Goal: Transaction & Acquisition: Book appointment/travel/reservation

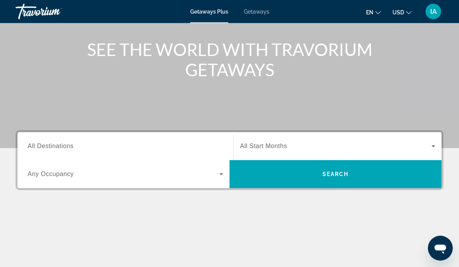
click at [123, 144] on input "Destination All Destinations" at bounding box center [126, 146] width 196 height 9
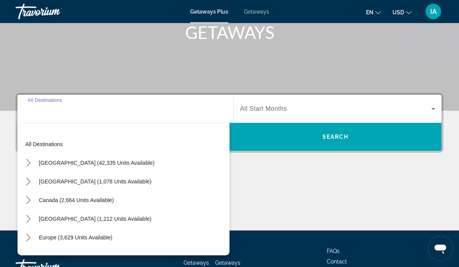
scroll to position [146, 0]
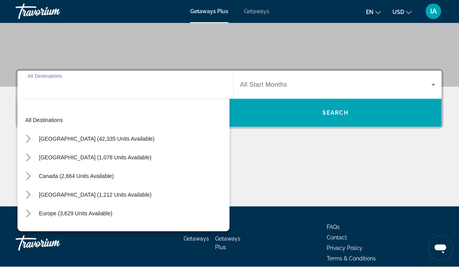
click at [96, 81] on input "Destination All Destinations" at bounding box center [126, 85] width 196 height 9
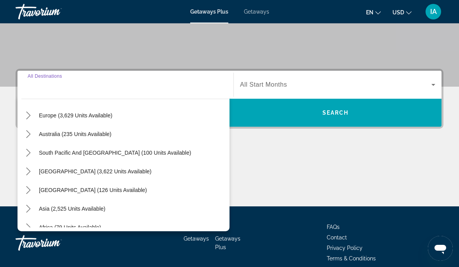
scroll to position [108, 0]
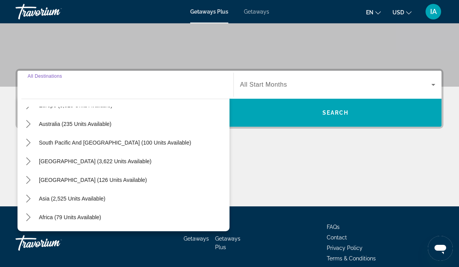
click at [105, 158] on span "Select destination: South America (3,622 units available)" at bounding box center [95, 161] width 120 height 19
type input "**********"
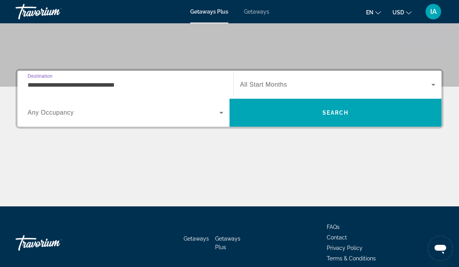
click at [284, 86] on span "All Start Months" at bounding box center [263, 84] width 47 height 7
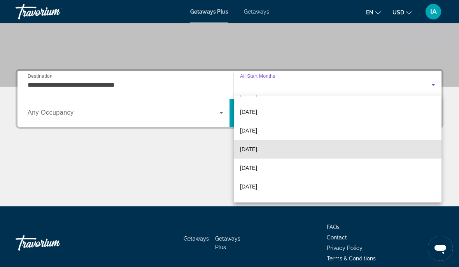
scroll to position [34, 0]
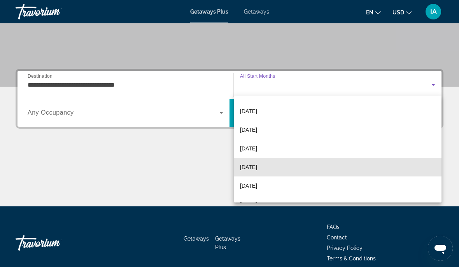
click at [257, 166] on span "[DATE]" at bounding box center [248, 167] width 17 height 9
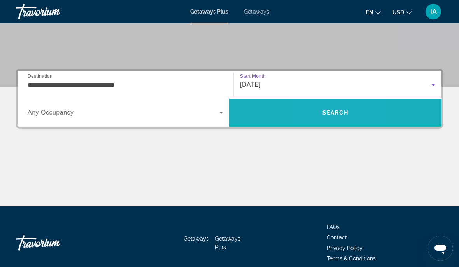
click at [316, 114] on span "Search" at bounding box center [336, 112] width 212 height 19
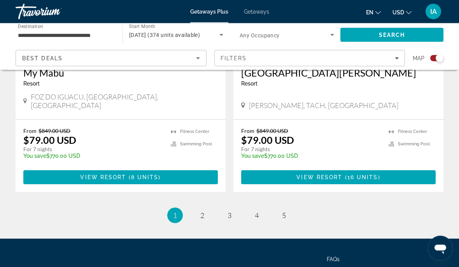
scroll to position [1763, 0]
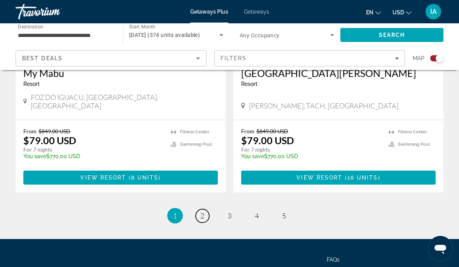
click at [203, 212] on span "2" at bounding box center [202, 216] width 4 height 9
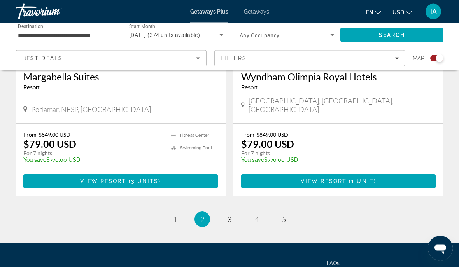
scroll to position [1763, 0]
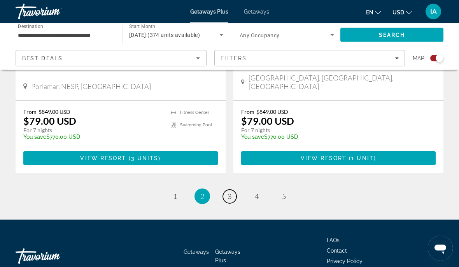
click at [231, 193] on span "3" at bounding box center [230, 197] width 4 height 9
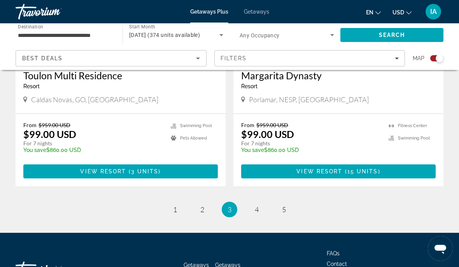
scroll to position [1750, 0]
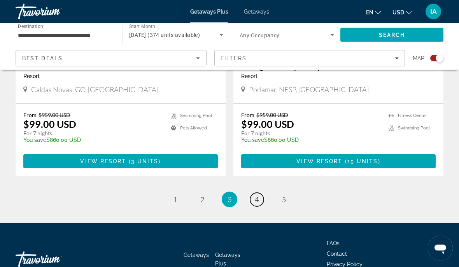
click at [261, 193] on link "page 4" at bounding box center [257, 200] width 14 height 14
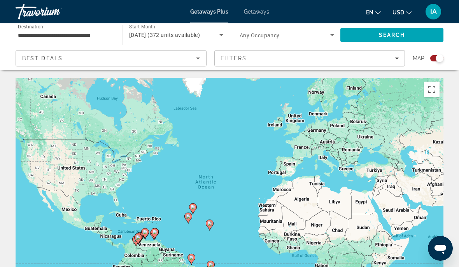
click at [111, 31] on input "**********" at bounding box center [65, 35] width 95 height 9
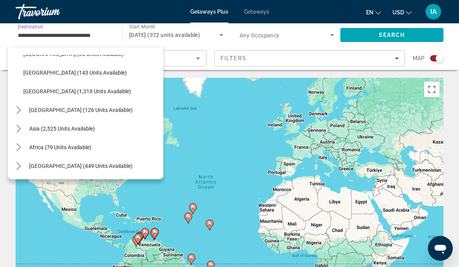
scroll to position [275, 0]
click at [23, 108] on mat-icon "Toggle Central America (126 units available) submenu" at bounding box center [19, 110] width 14 height 14
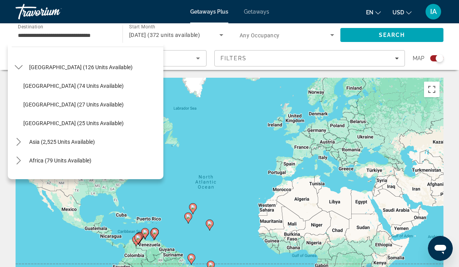
scroll to position [319, 0]
click at [82, 86] on span "[GEOGRAPHIC_DATA] (74 units available)" at bounding box center [73, 85] width 100 height 6
type input "**********"
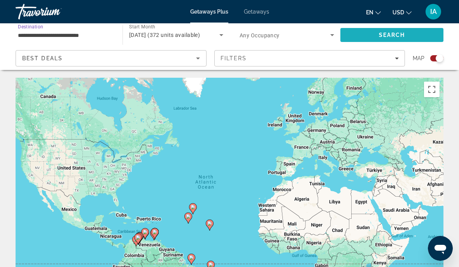
click at [367, 38] on span "Search" at bounding box center [391, 35] width 103 height 19
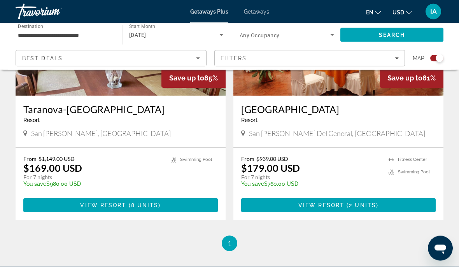
scroll to position [368, 0]
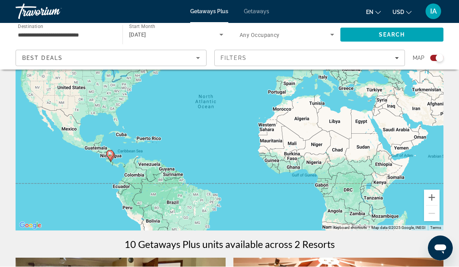
click at [331, 37] on icon "Search widget" at bounding box center [332, 34] width 9 height 9
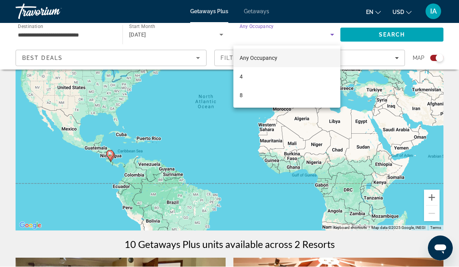
scroll to position [81, 0]
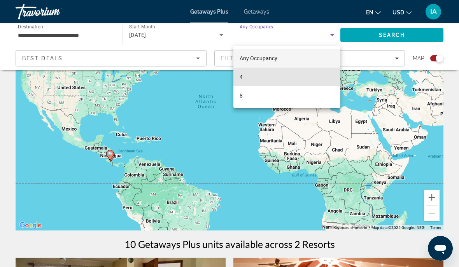
click at [254, 77] on mat-option "4" at bounding box center [286, 77] width 107 height 19
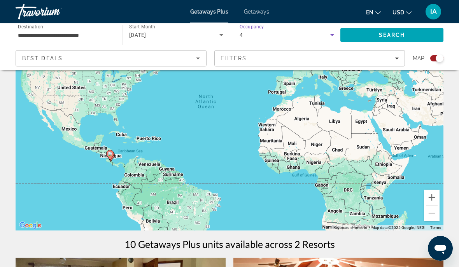
click at [368, 32] on span "Search" at bounding box center [391, 35] width 103 height 19
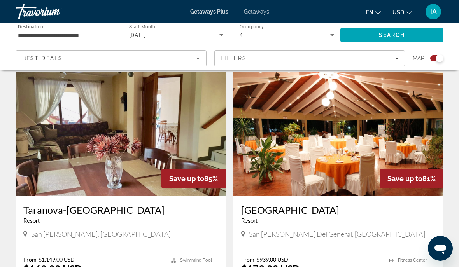
scroll to position [266, 0]
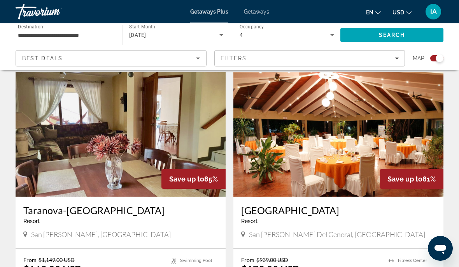
click at [303, 163] on img "Main content" at bounding box center [338, 134] width 210 height 124
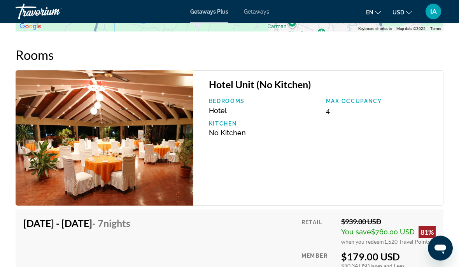
scroll to position [1214, 0]
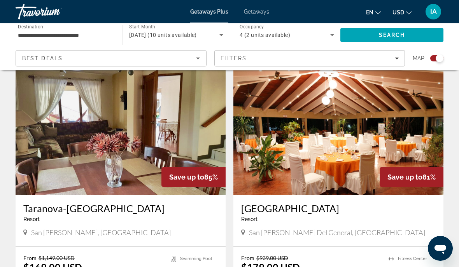
scroll to position [269, 0]
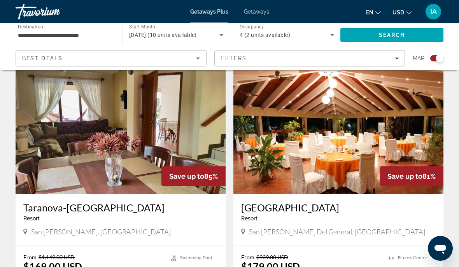
click at [151, 165] on img "Main content" at bounding box center [121, 132] width 210 height 124
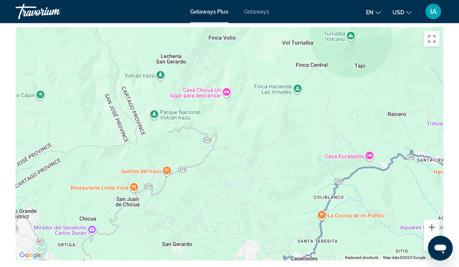
scroll to position [1140, 0]
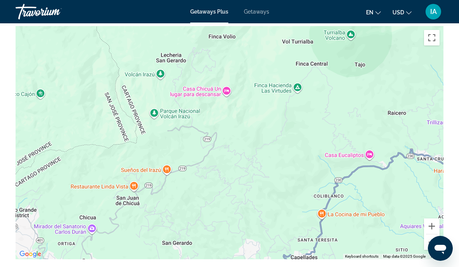
click at [436, 235] on button "Zoom out" at bounding box center [432, 243] width 16 height 16
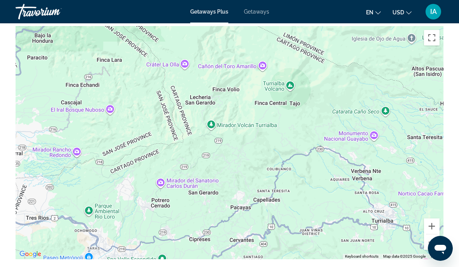
click at [438, 235] on button "Zoom out" at bounding box center [432, 243] width 16 height 16
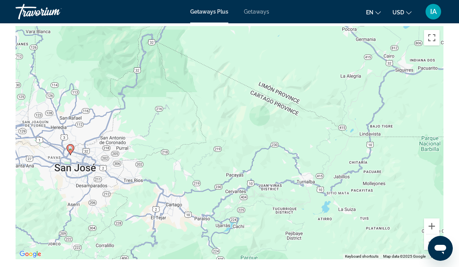
click at [437, 235] on button "Zoom out" at bounding box center [432, 243] width 16 height 16
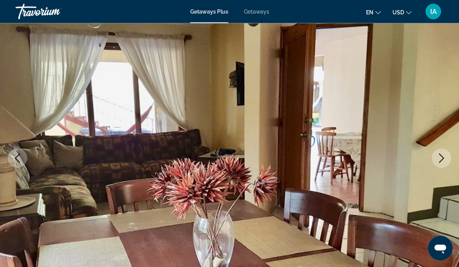
scroll to position [0, 0]
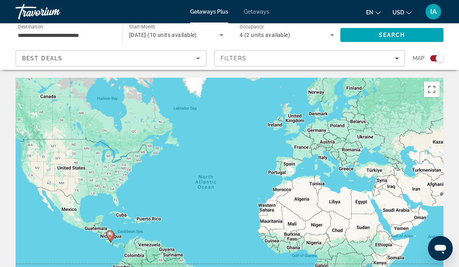
click at [110, 32] on input "**********" at bounding box center [65, 35] width 95 height 9
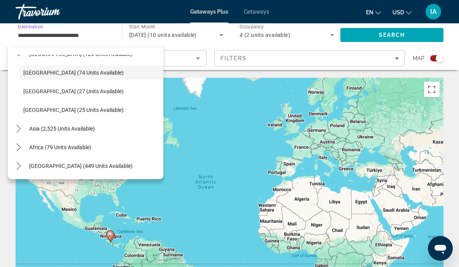
scroll to position [182, 0]
click at [75, 107] on span "[GEOGRAPHIC_DATA] (25 units available)" at bounding box center [73, 110] width 100 height 6
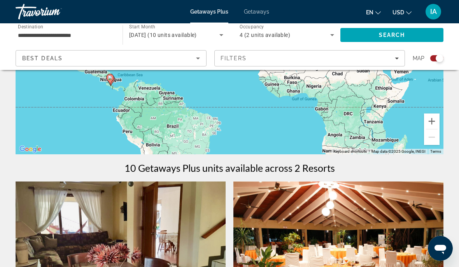
scroll to position [156, 0]
click at [368, 35] on span "Search" at bounding box center [391, 35] width 103 height 19
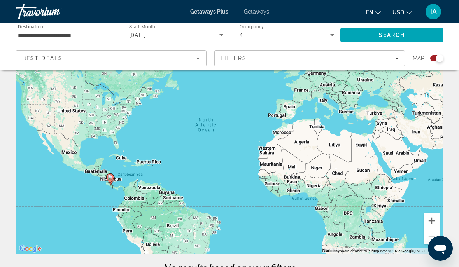
scroll to position [56, 0]
click at [106, 31] on input "**********" at bounding box center [65, 35] width 95 height 9
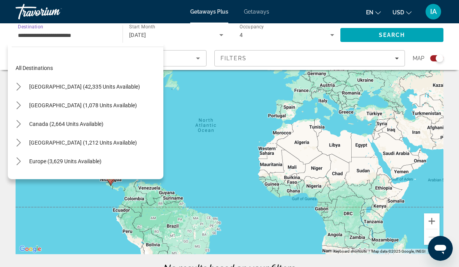
scroll to position [177, 0]
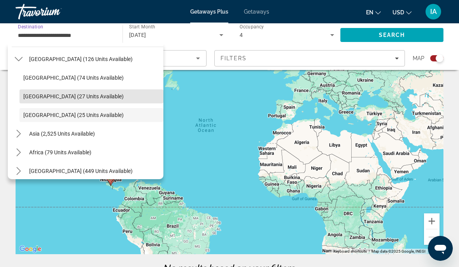
click at [92, 92] on span "Select destination: Guatemala (27 units available)" at bounding box center [91, 96] width 144 height 19
type input "**********"
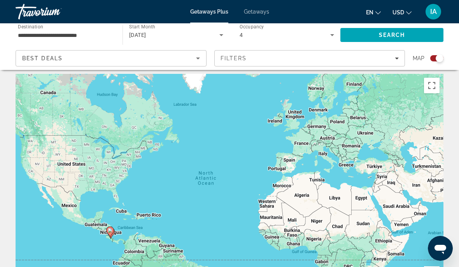
scroll to position [0, 0]
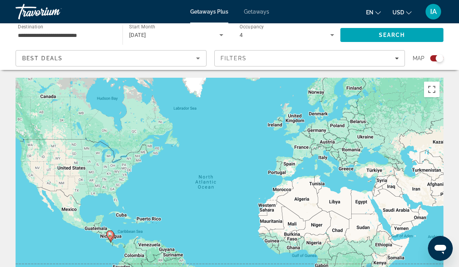
click at [221, 32] on icon "Search widget" at bounding box center [221, 34] width 9 height 9
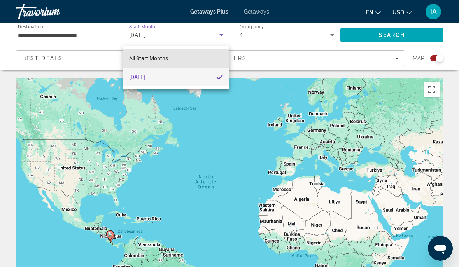
click at [169, 58] on mat-option "All Start Months" at bounding box center [176, 58] width 107 height 19
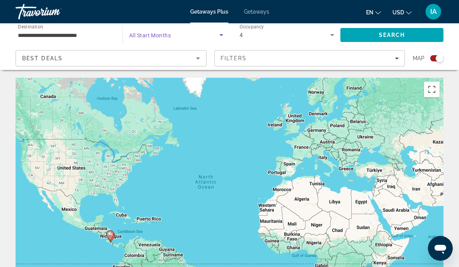
click at [204, 32] on span "Search widget" at bounding box center [174, 34] width 90 height 9
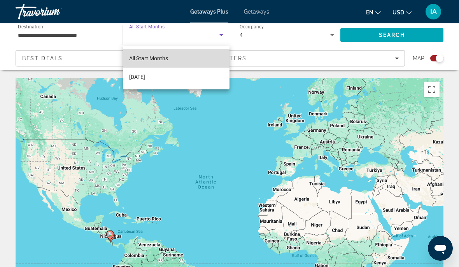
click at [189, 62] on mat-option "All Start Months" at bounding box center [176, 58] width 107 height 19
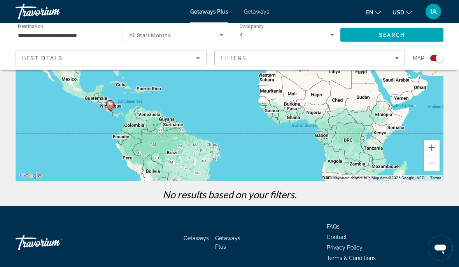
scroll to position [130, 0]
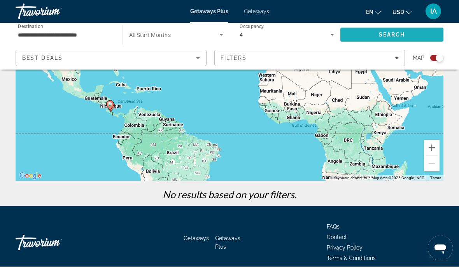
click at [377, 35] on span "Search" at bounding box center [391, 35] width 103 height 19
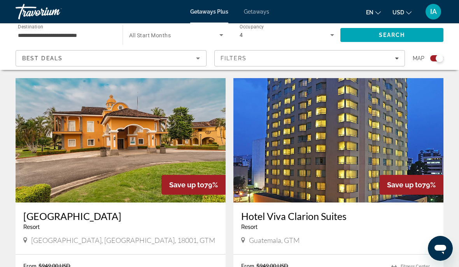
scroll to position [232, 0]
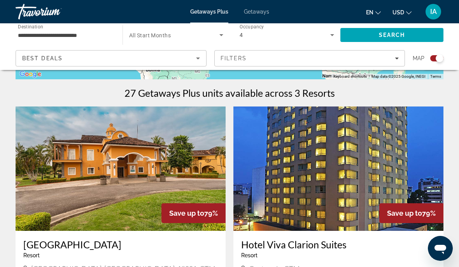
click at [159, 182] on img "Main content" at bounding box center [121, 169] width 210 height 124
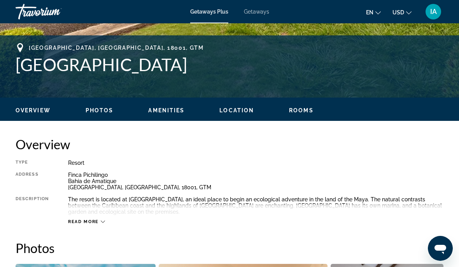
scroll to position [294, 0]
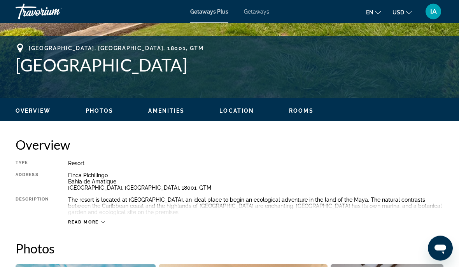
click at [104, 222] on icon "Main content" at bounding box center [103, 223] width 4 height 2
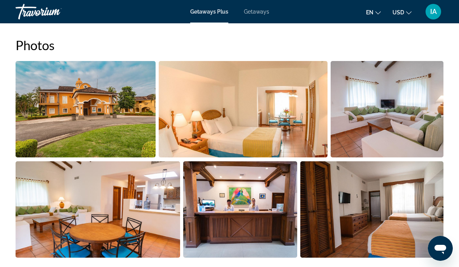
scroll to position [35, 0]
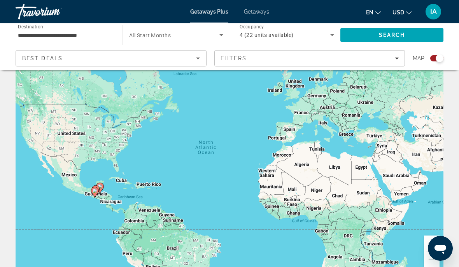
click at [103, 35] on input "**********" at bounding box center [65, 35] width 95 height 9
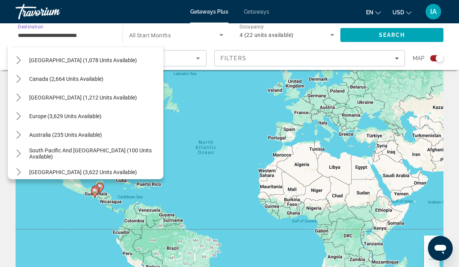
scroll to position [42, 0]
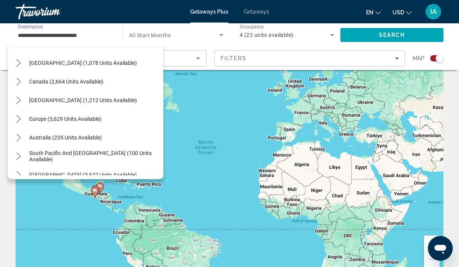
click at [115, 100] on span "[GEOGRAPHIC_DATA] (1,212 units available)" at bounding box center [83, 100] width 108 height 6
type input "**********"
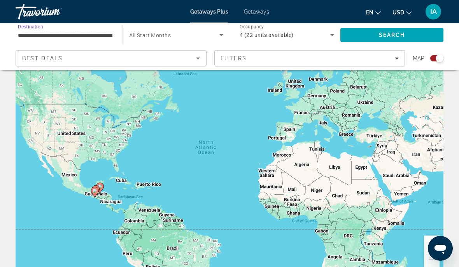
click at [367, 30] on span "Search" at bounding box center [391, 35] width 103 height 19
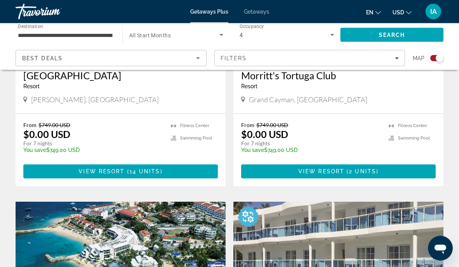
scroll to position [401, 0]
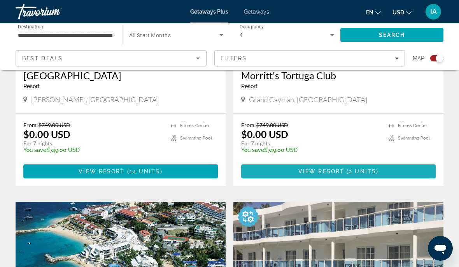
click at [328, 169] on span "View Resort" at bounding box center [321, 171] width 46 height 6
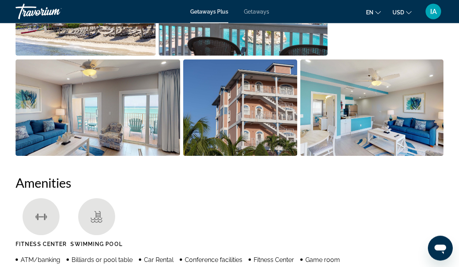
scroll to position [606, 0]
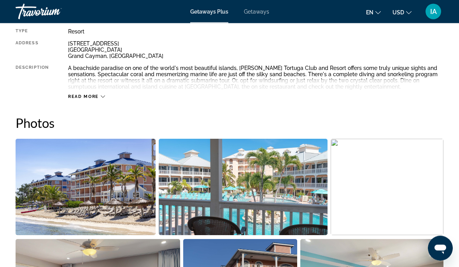
click at [98, 95] on span "Read more" at bounding box center [83, 97] width 31 height 5
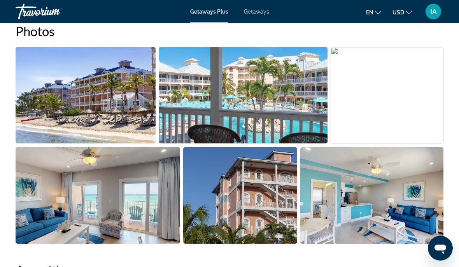
scroll to position [525, 0]
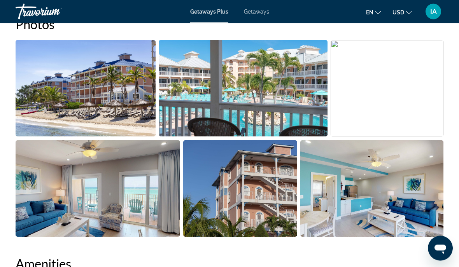
click at [371, 205] on img "Open full-screen image slider" at bounding box center [371, 189] width 143 height 96
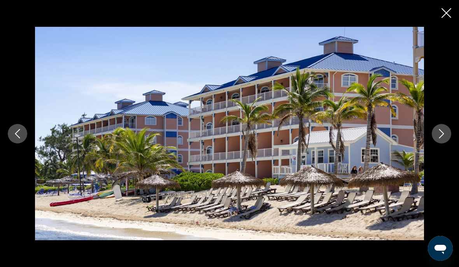
click at [440, 138] on icon "Next image" at bounding box center [441, 133] width 9 height 9
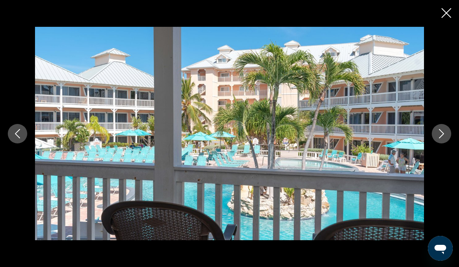
click at [441, 138] on icon "Next image" at bounding box center [441, 133] width 9 height 9
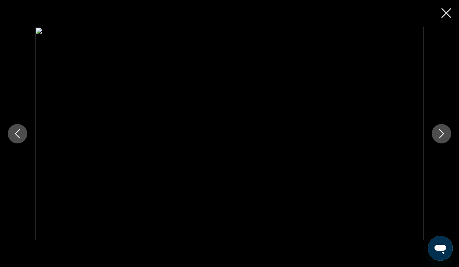
click at [440, 138] on icon "Next image" at bounding box center [441, 133] width 9 height 9
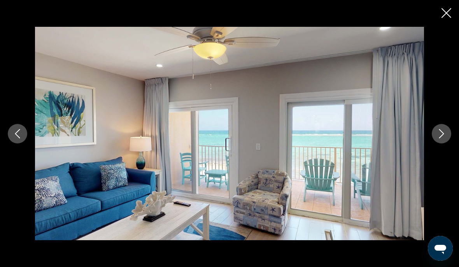
click at [438, 138] on icon "Next image" at bounding box center [441, 133] width 9 height 9
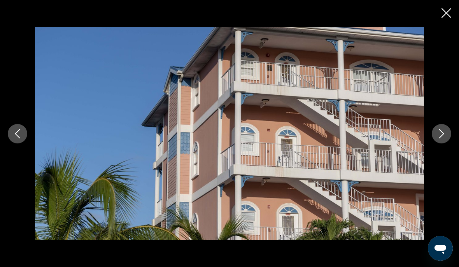
click at [440, 138] on icon "Next image" at bounding box center [441, 133] width 9 height 9
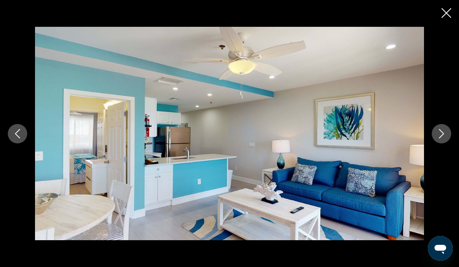
click at [441, 138] on icon "Next image" at bounding box center [441, 133] width 9 height 9
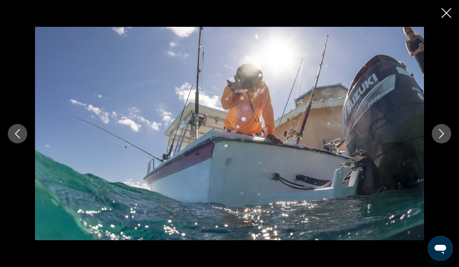
click at [440, 138] on icon "Next image" at bounding box center [441, 133] width 9 height 9
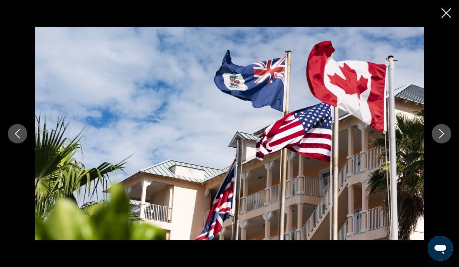
click at [438, 138] on icon "Next image" at bounding box center [441, 133] width 9 height 9
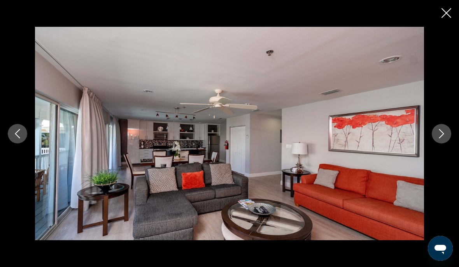
click at [441, 138] on icon "Next image" at bounding box center [441, 133] width 5 height 9
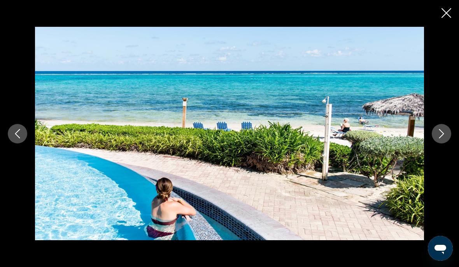
click at [436, 144] on button "Next image" at bounding box center [441, 133] width 19 height 19
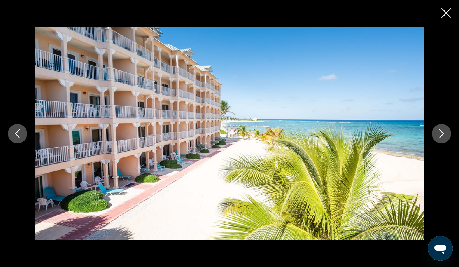
click at [440, 138] on icon "Next image" at bounding box center [441, 133] width 9 height 9
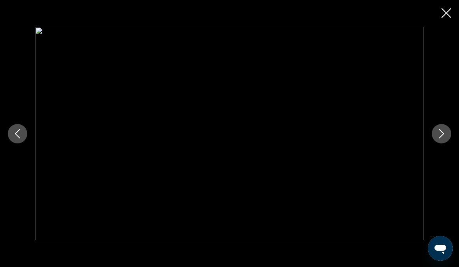
click at [439, 138] on icon "Next image" at bounding box center [441, 133] width 9 height 9
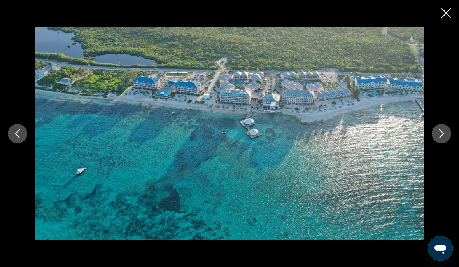
click at [442, 138] on icon "Next image" at bounding box center [441, 133] width 9 height 9
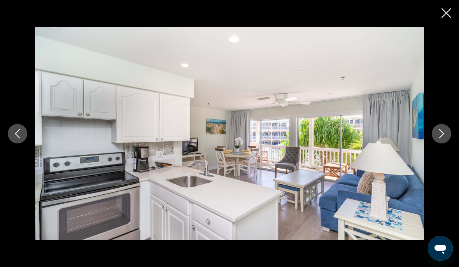
click at [440, 144] on button "Next image" at bounding box center [441, 133] width 19 height 19
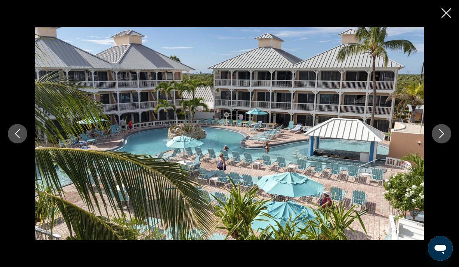
click at [440, 138] on icon "Next image" at bounding box center [441, 133] width 9 height 9
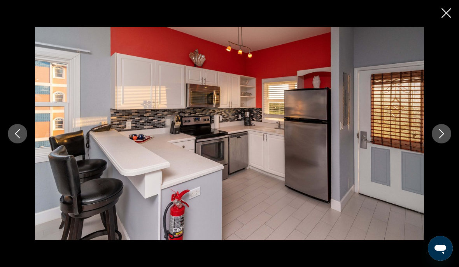
click at [436, 144] on button "Next image" at bounding box center [441, 133] width 19 height 19
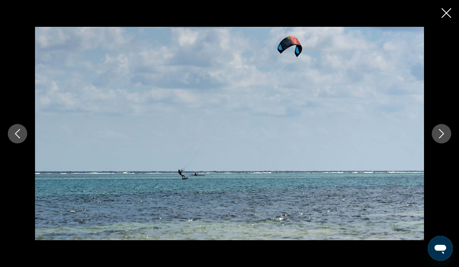
click at [438, 144] on button "Next image" at bounding box center [441, 133] width 19 height 19
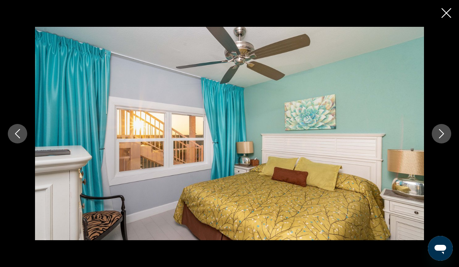
click at [439, 138] on icon "Next image" at bounding box center [441, 133] width 9 height 9
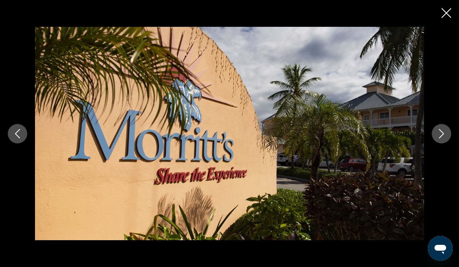
click at [440, 138] on icon "Next image" at bounding box center [441, 133] width 9 height 9
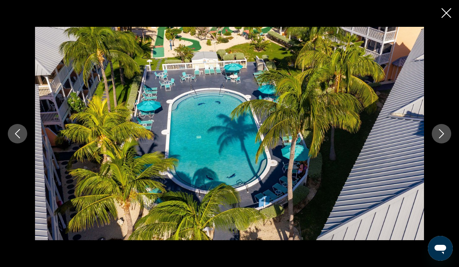
click at [439, 138] on icon "Next image" at bounding box center [441, 133] width 5 height 9
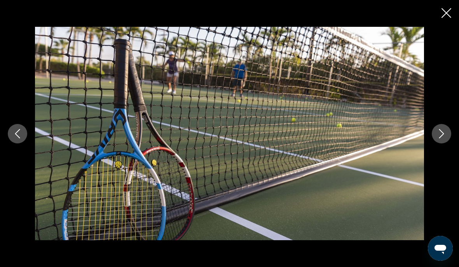
click at [438, 0] on div "prev next" at bounding box center [229, 133] width 459 height 267
click at [442, 11] on icon "Close slideshow" at bounding box center [447, 13] width 10 height 10
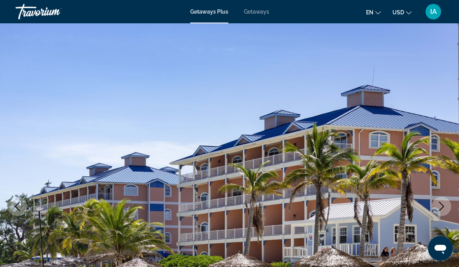
scroll to position [0, 0]
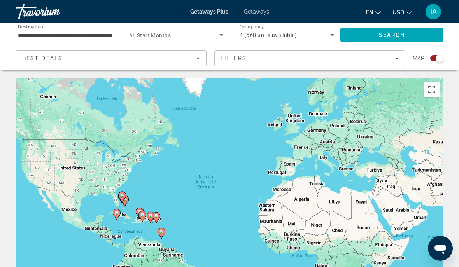
click at [326, 32] on div "4 (568 units available)" at bounding box center [285, 34] width 91 height 9
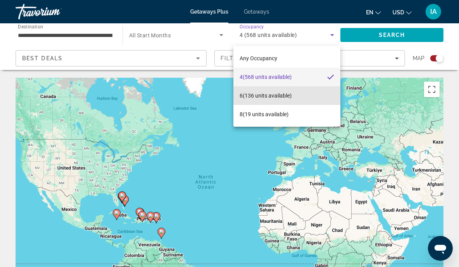
click at [286, 93] on span "6 (136 units available)" at bounding box center [266, 95] width 52 height 9
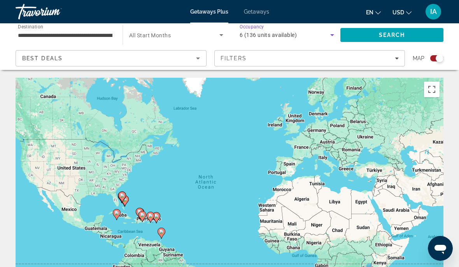
click at [375, 31] on span "Search" at bounding box center [391, 35] width 103 height 19
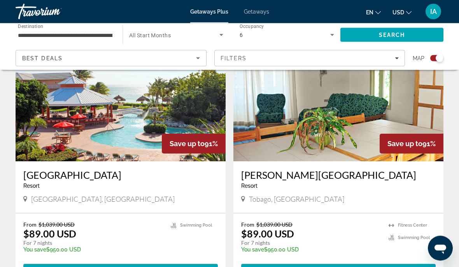
scroll to position [568, 0]
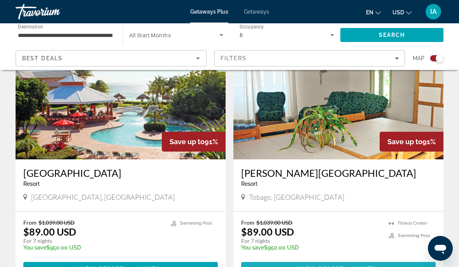
click at [336, 267] on span "View Resort" at bounding box center [321, 269] width 46 height 6
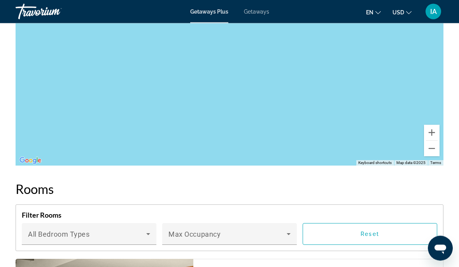
scroll to position [1277, 0]
click at [430, 147] on button "Zoom out" at bounding box center [432, 148] width 16 height 16
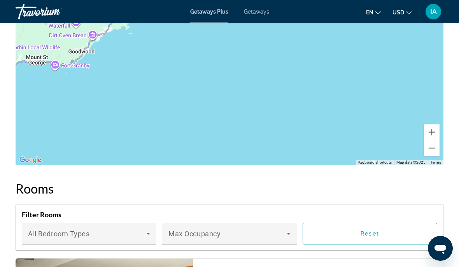
click at [434, 152] on button "Zoom out" at bounding box center [432, 148] width 16 height 16
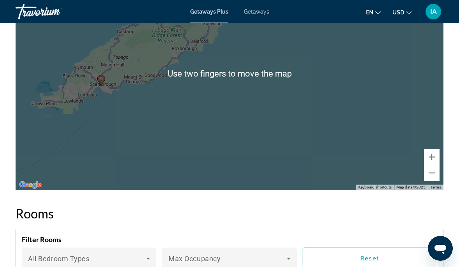
scroll to position [1242, 0]
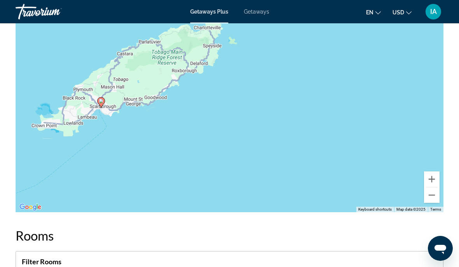
click at [98, 108] on icon "Main content" at bounding box center [101, 102] width 8 height 11
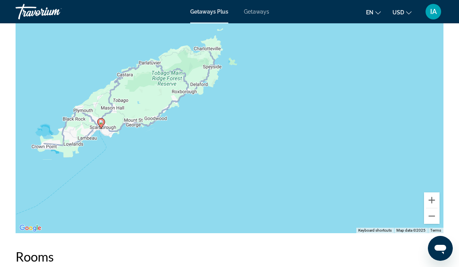
click at [140, 128] on div "To activate drag with keyboard, press Alt + Enter. Once in keyboard drag state,…" at bounding box center [230, 116] width 428 height 233
click at [100, 122] on image "Main content" at bounding box center [101, 122] width 5 height 5
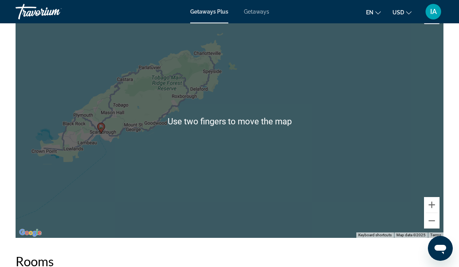
scroll to position [1206, 0]
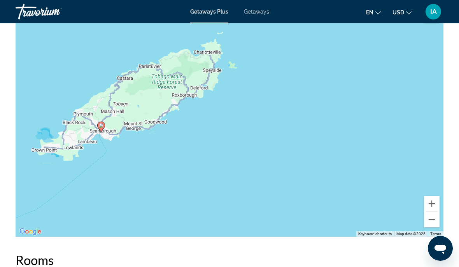
click at [431, 202] on button "Zoom in" at bounding box center [432, 204] width 16 height 16
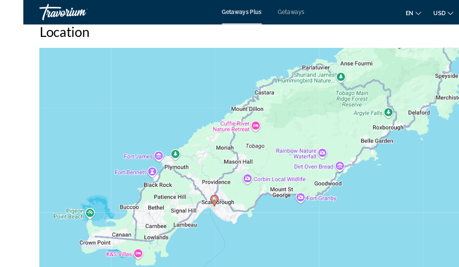
scroll to position [1165, 0]
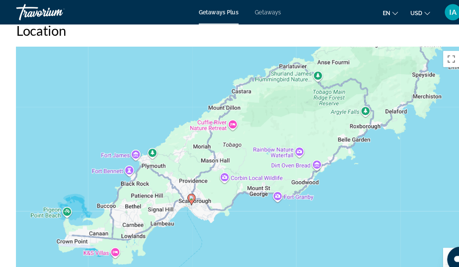
click at [422, 242] on div "To activate drag with keyboard, press Alt + Enter. Once in keyboard drag state,…" at bounding box center [230, 161] width 428 height 233
click at [424, 240] on button "Zoom in" at bounding box center [432, 245] width 16 height 16
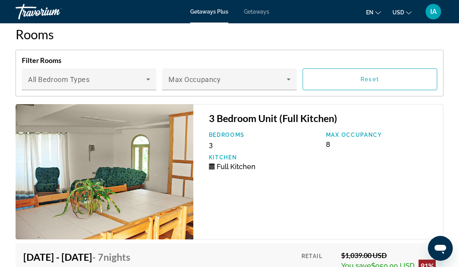
scroll to position [1432, 0]
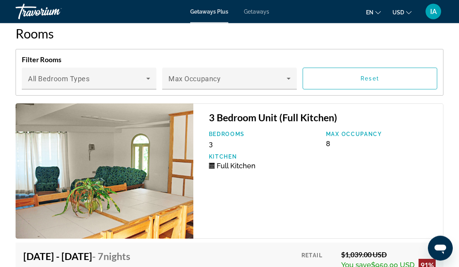
click at [145, 77] on icon "Main content" at bounding box center [148, 78] width 9 height 9
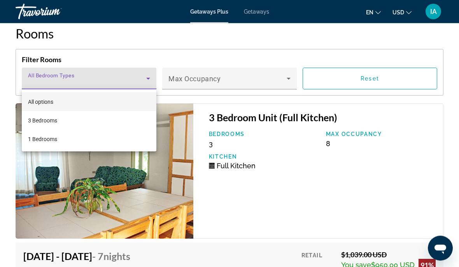
scroll to position [1433, 0]
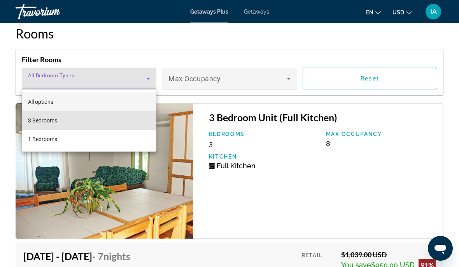
click at [70, 121] on mat-option "3 Bedrooms" at bounding box center [89, 120] width 135 height 19
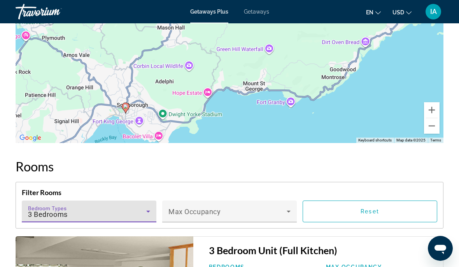
scroll to position [1298, 0]
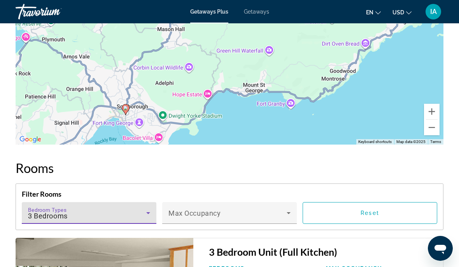
click at [147, 212] on icon "Main content" at bounding box center [148, 213] width 9 height 9
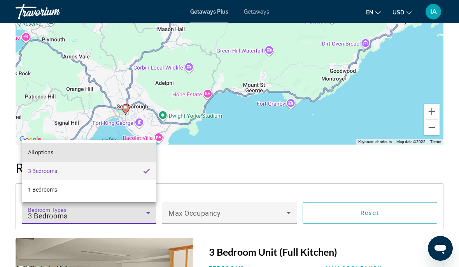
click at [98, 162] on mat-option "All options" at bounding box center [89, 152] width 135 height 19
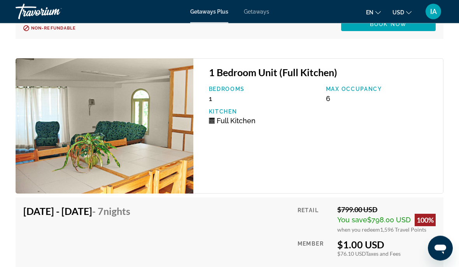
scroll to position [1732, 0]
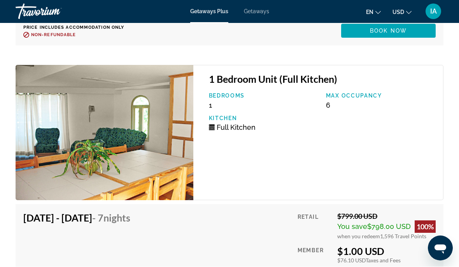
click at [140, 146] on img "Main content" at bounding box center [105, 132] width 178 height 135
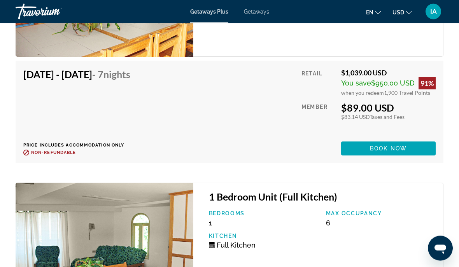
scroll to position [1627, 0]
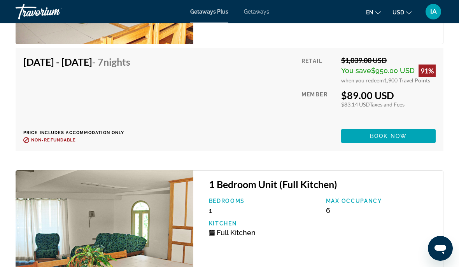
click at [134, 236] on img "Main content" at bounding box center [105, 237] width 178 height 135
click at [150, 244] on img "Main content" at bounding box center [105, 237] width 178 height 135
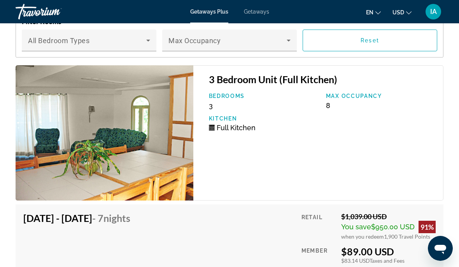
scroll to position [1465, 0]
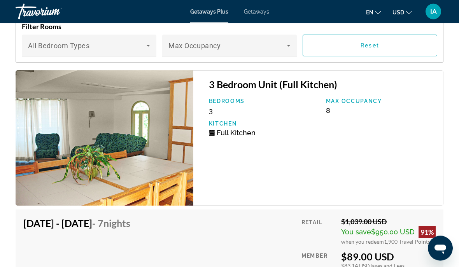
click at [138, 135] on img "Main content" at bounding box center [105, 138] width 178 height 135
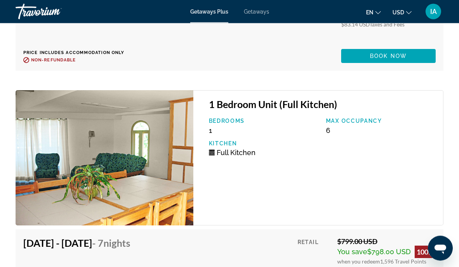
scroll to position [1709, 0]
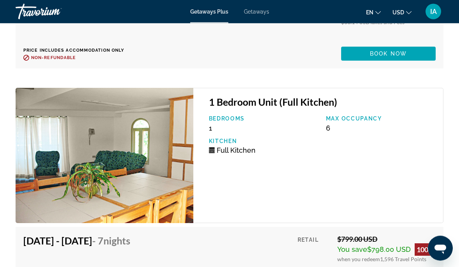
click at [149, 176] on img "Main content" at bounding box center [105, 155] width 178 height 135
click at [156, 177] on img "Main content" at bounding box center [105, 155] width 178 height 135
click at [127, 167] on img "Main content" at bounding box center [105, 155] width 178 height 135
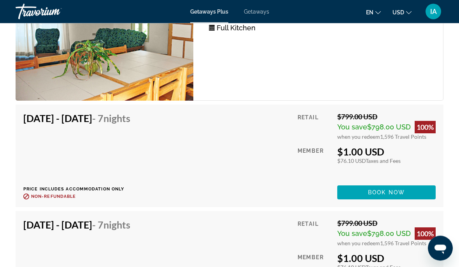
scroll to position [1838, 0]
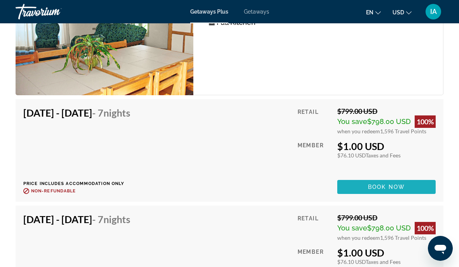
click at [371, 189] on span "Book now" at bounding box center [386, 187] width 37 height 6
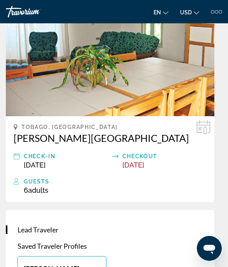
scroll to position [270, 0]
